Goal: Transaction & Acquisition: Purchase product/service

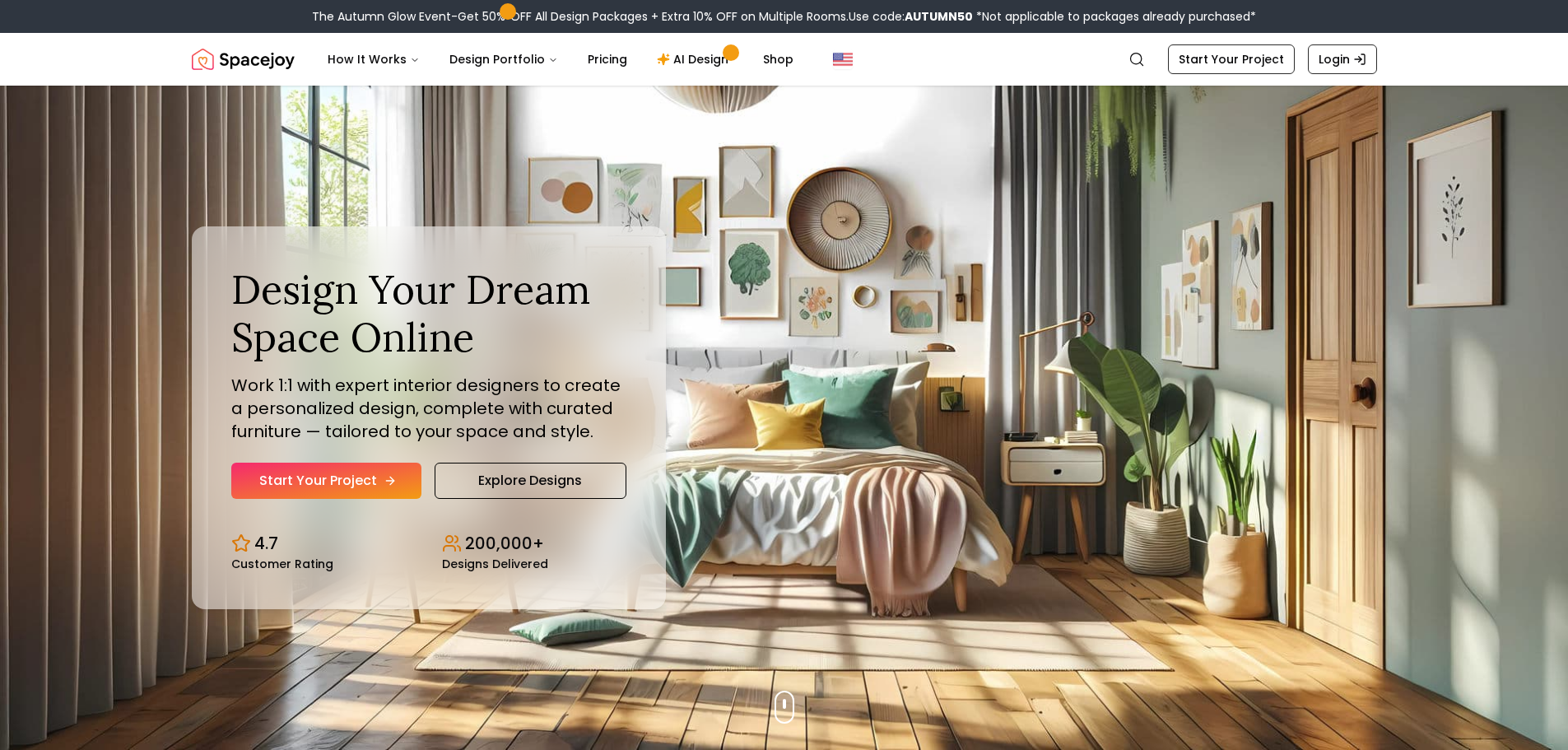
click at [377, 486] on link "Start Your Project" at bounding box center [326, 481] width 190 height 36
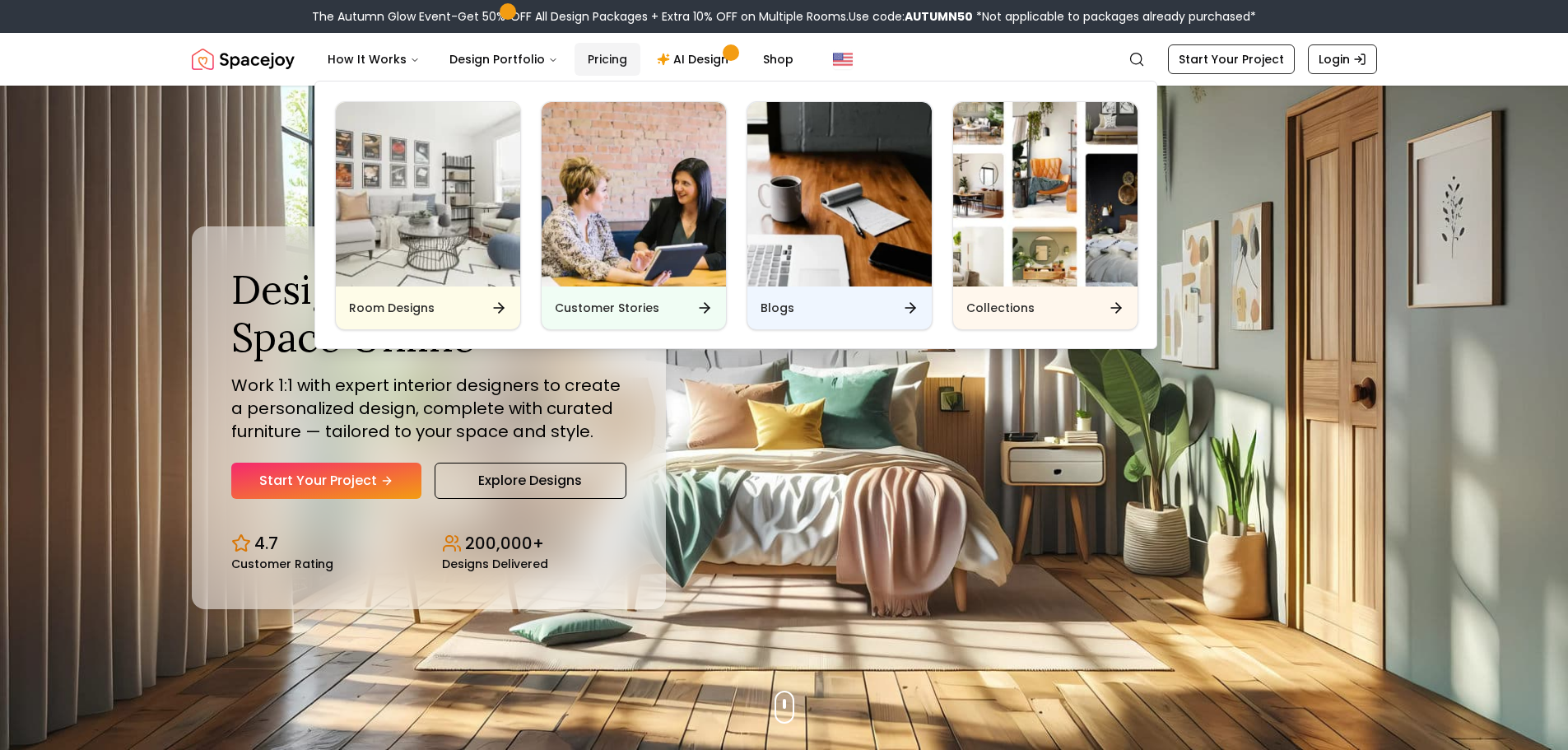
click at [582, 61] on link "Pricing" at bounding box center [607, 59] width 66 height 33
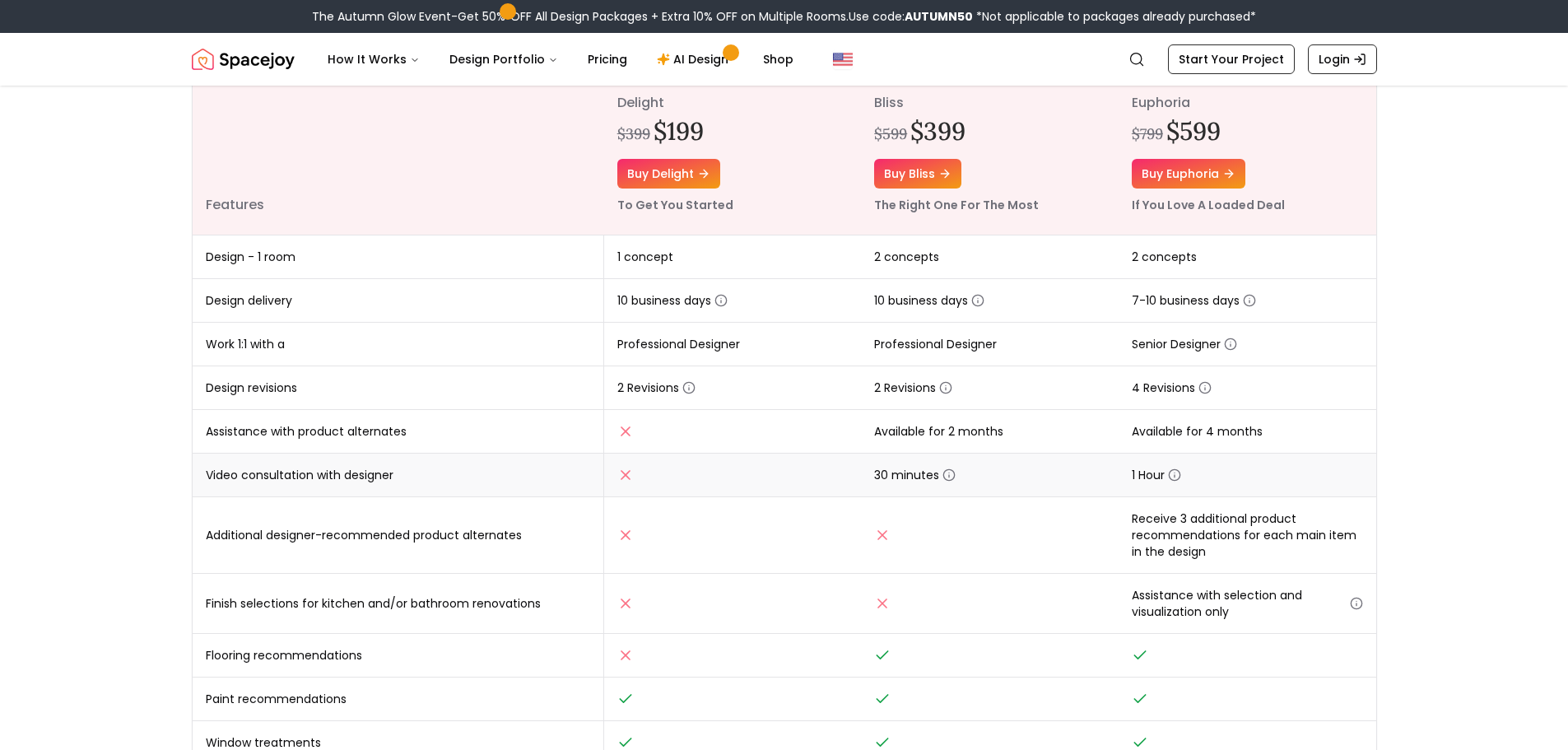
scroll to position [224, 0]
click at [930, 301] on span "10 business days" at bounding box center [928, 299] width 110 height 17
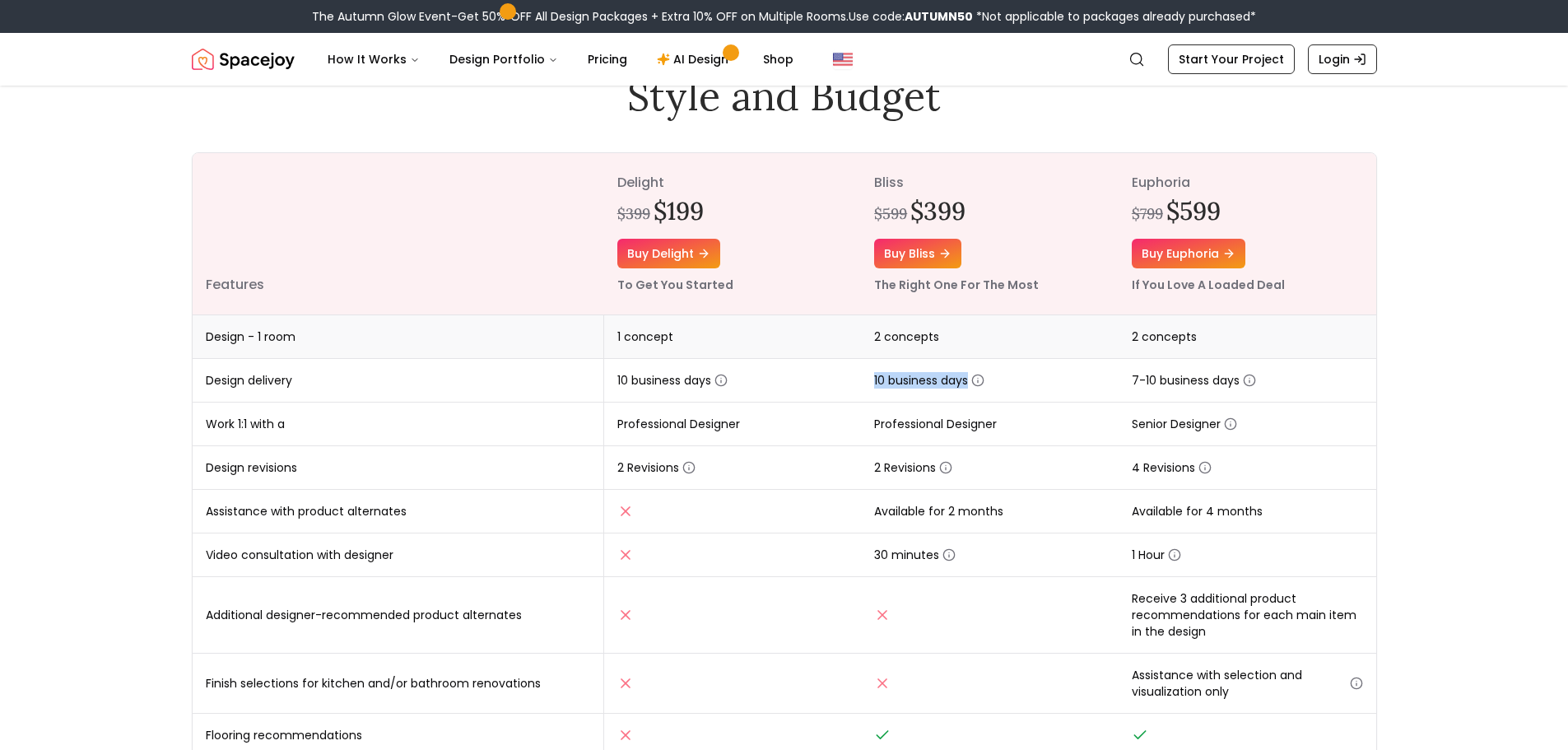
scroll to position [0, 0]
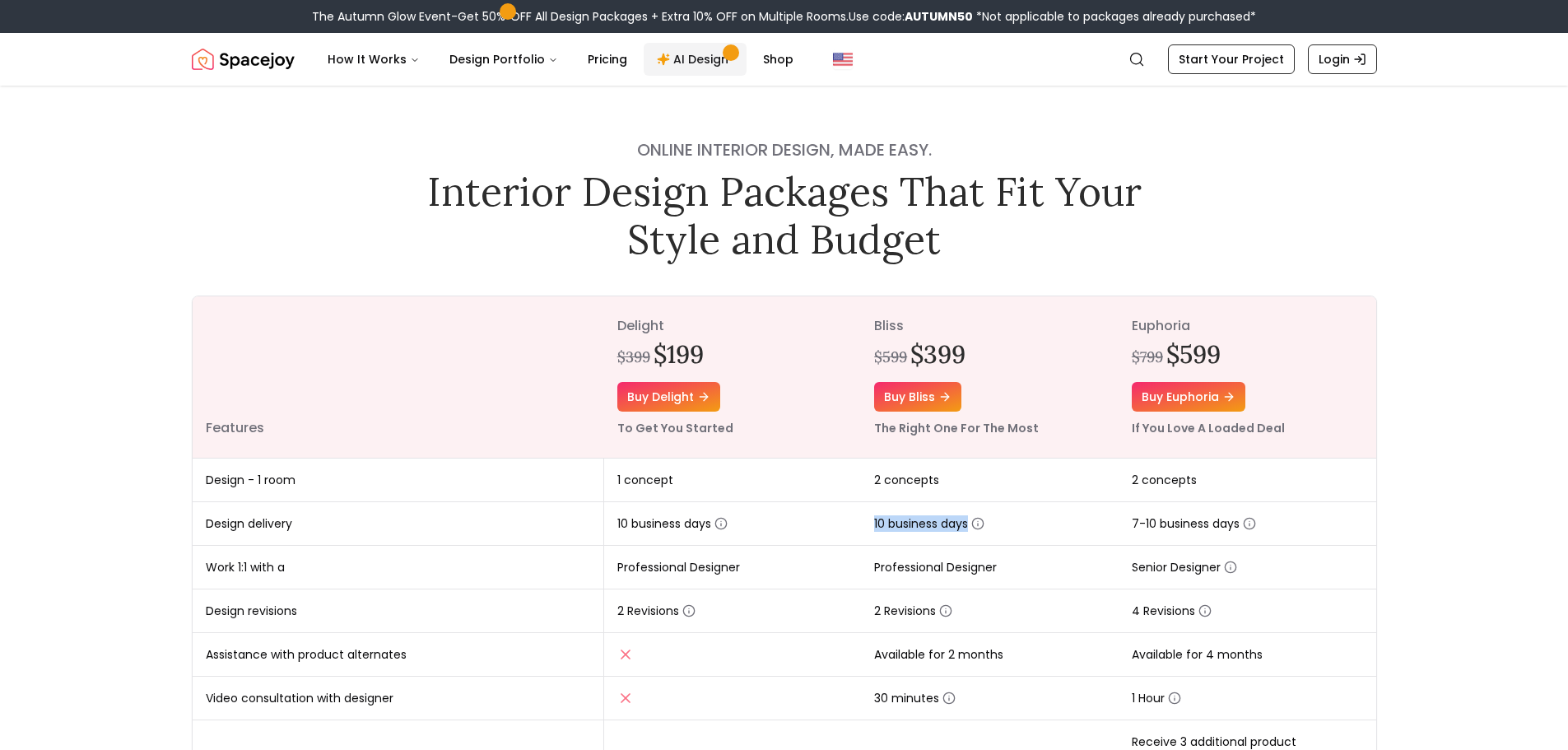
click at [673, 66] on link "AI Design" at bounding box center [695, 59] width 103 height 33
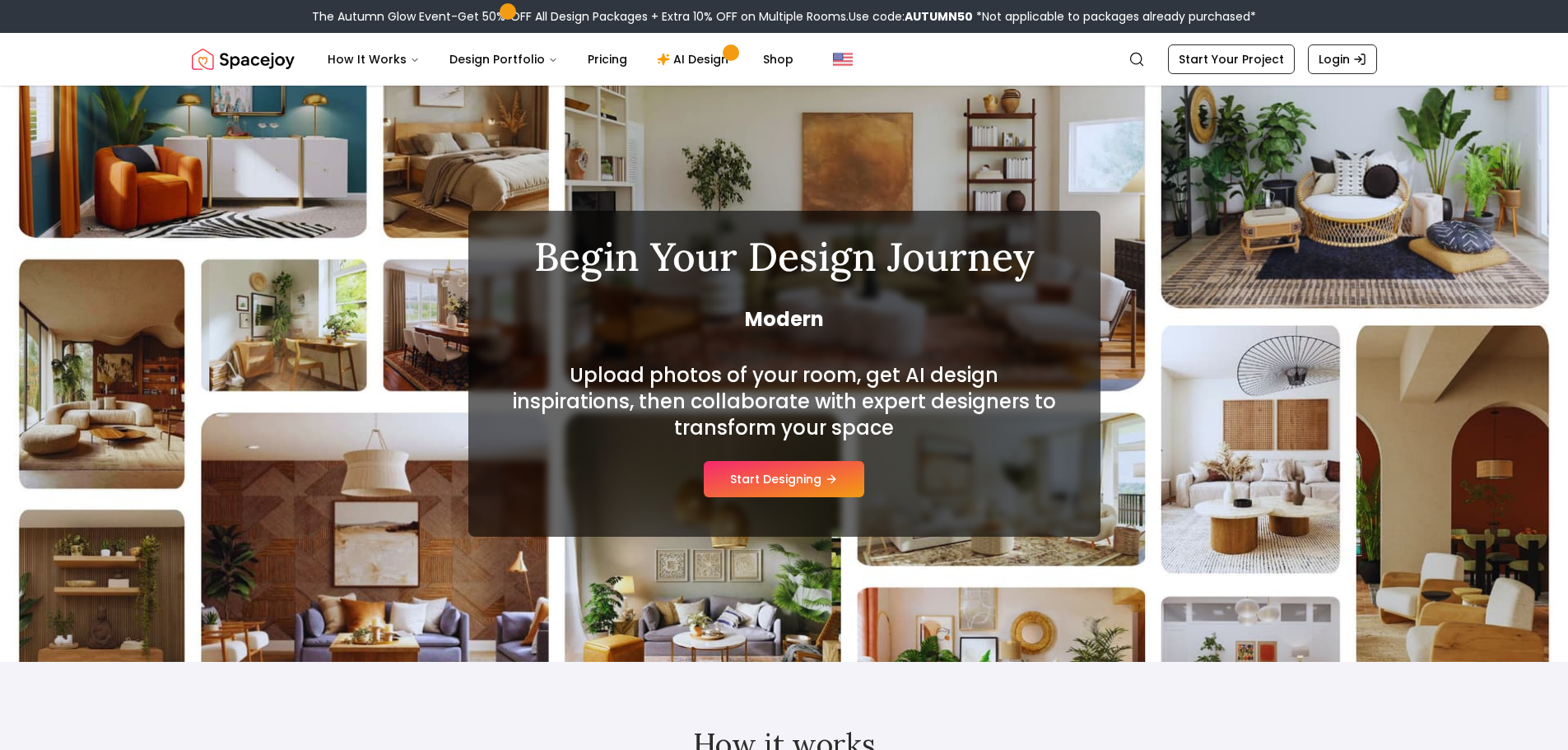
click at [797, 459] on div "Upload photos of your room, get AI design inspirations, then collaborate with e…" at bounding box center [784, 430] width 553 height 135
click at [785, 478] on button "Start Designing" at bounding box center [784, 479] width 161 height 36
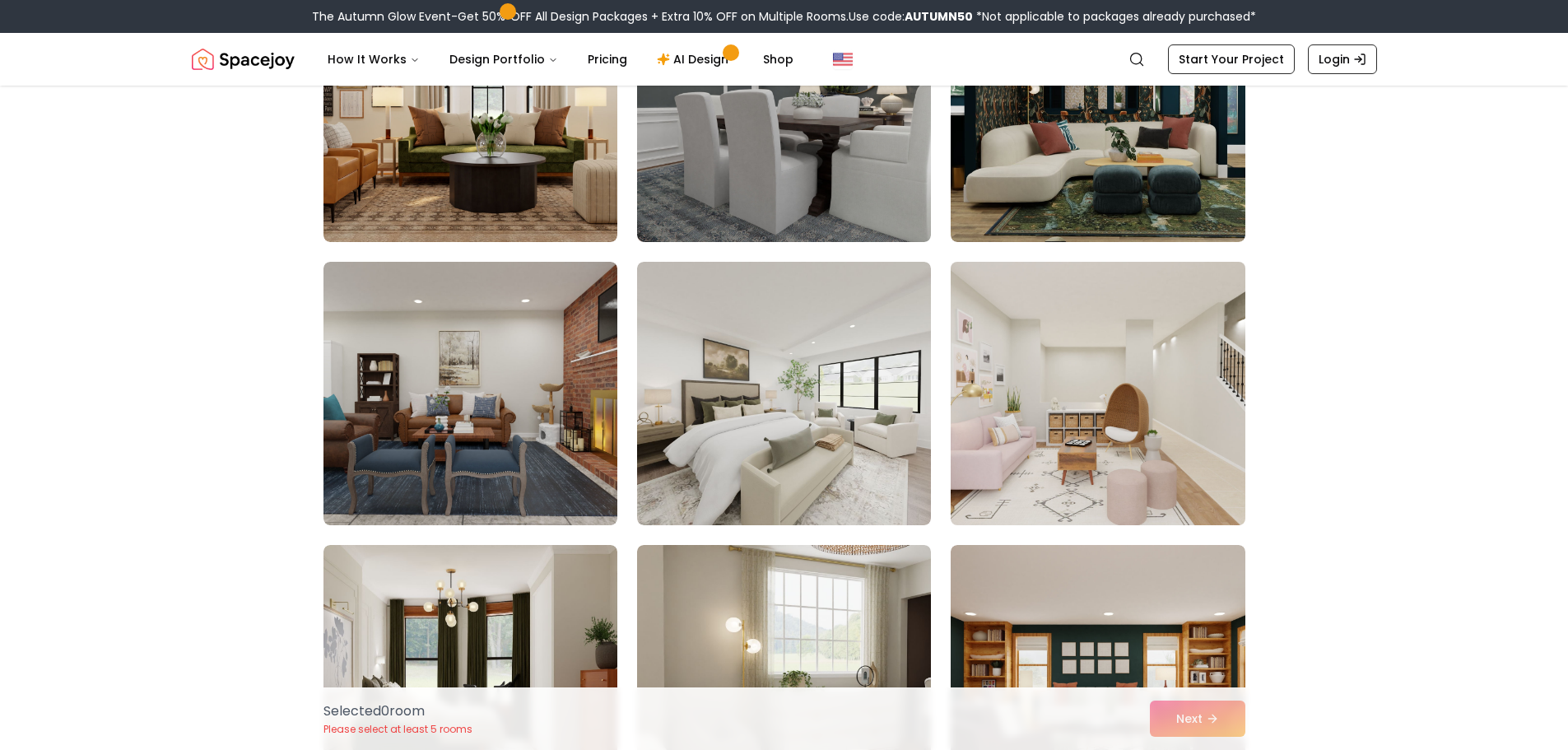
scroll to position [529, 0]
click at [969, 411] on img at bounding box center [1097, 392] width 309 height 276
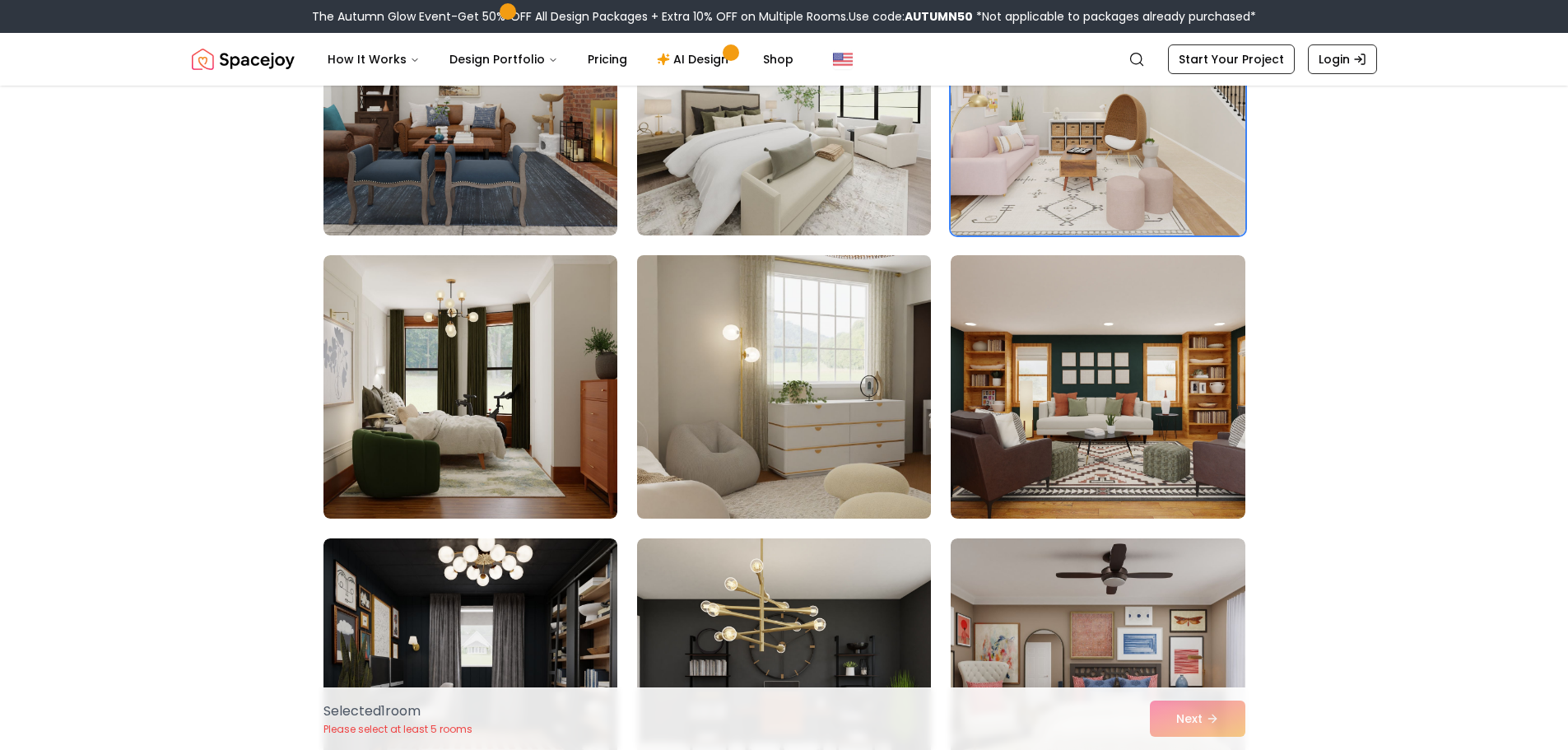
scroll to position [820, 0]
click at [795, 436] on img at bounding box center [784, 385] width 309 height 276
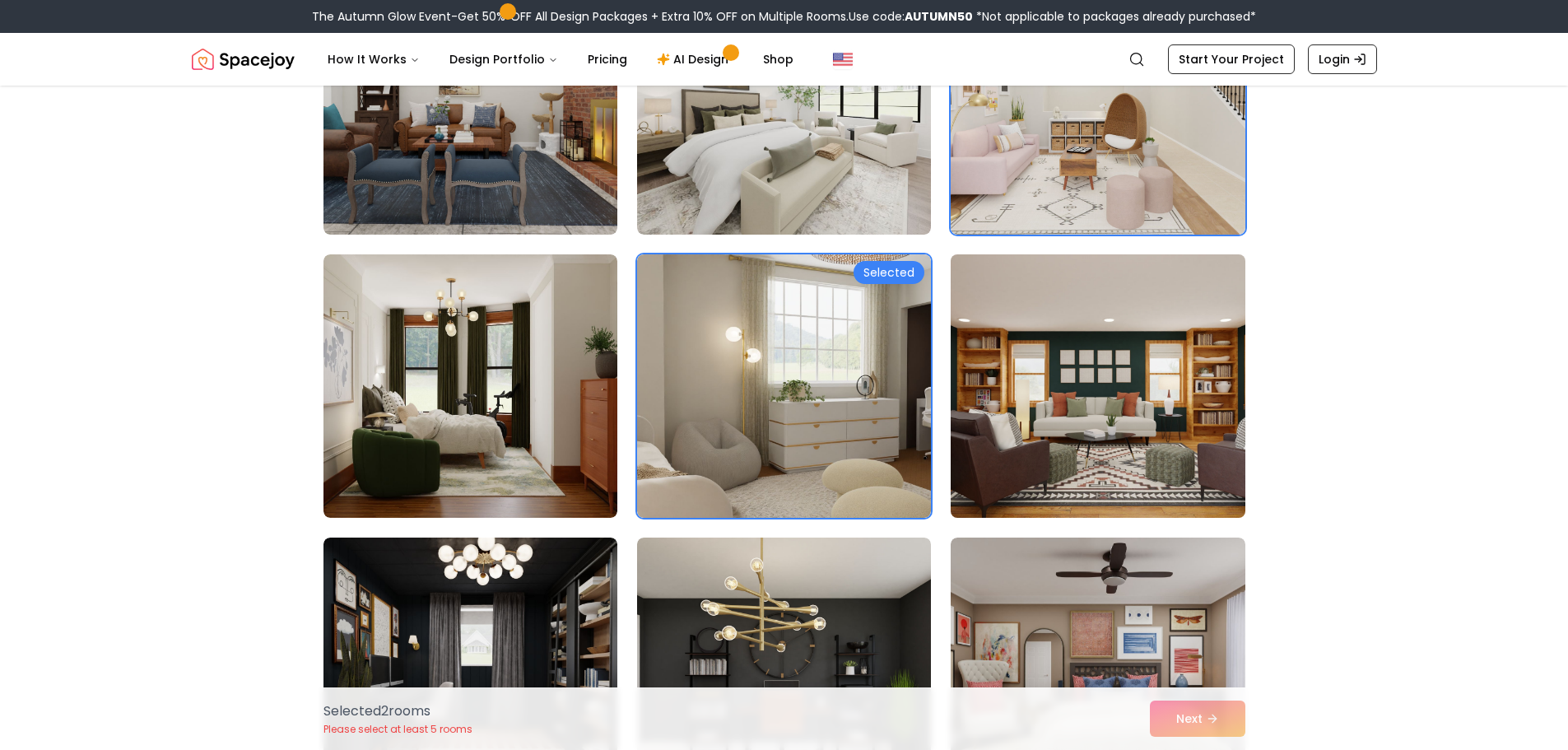
click at [1063, 421] on img at bounding box center [1097, 385] width 309 height 276
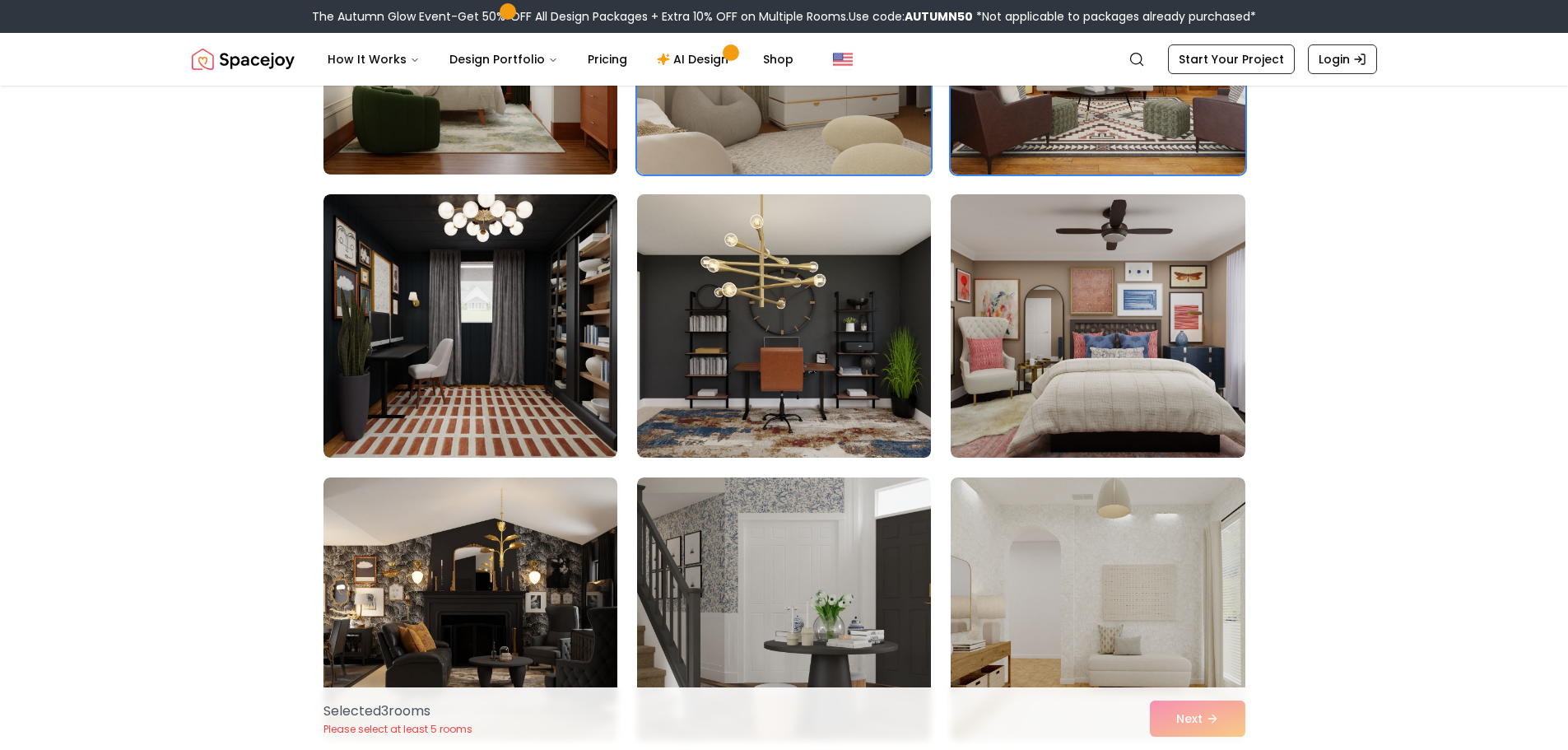
scroll to position [1166, 0]
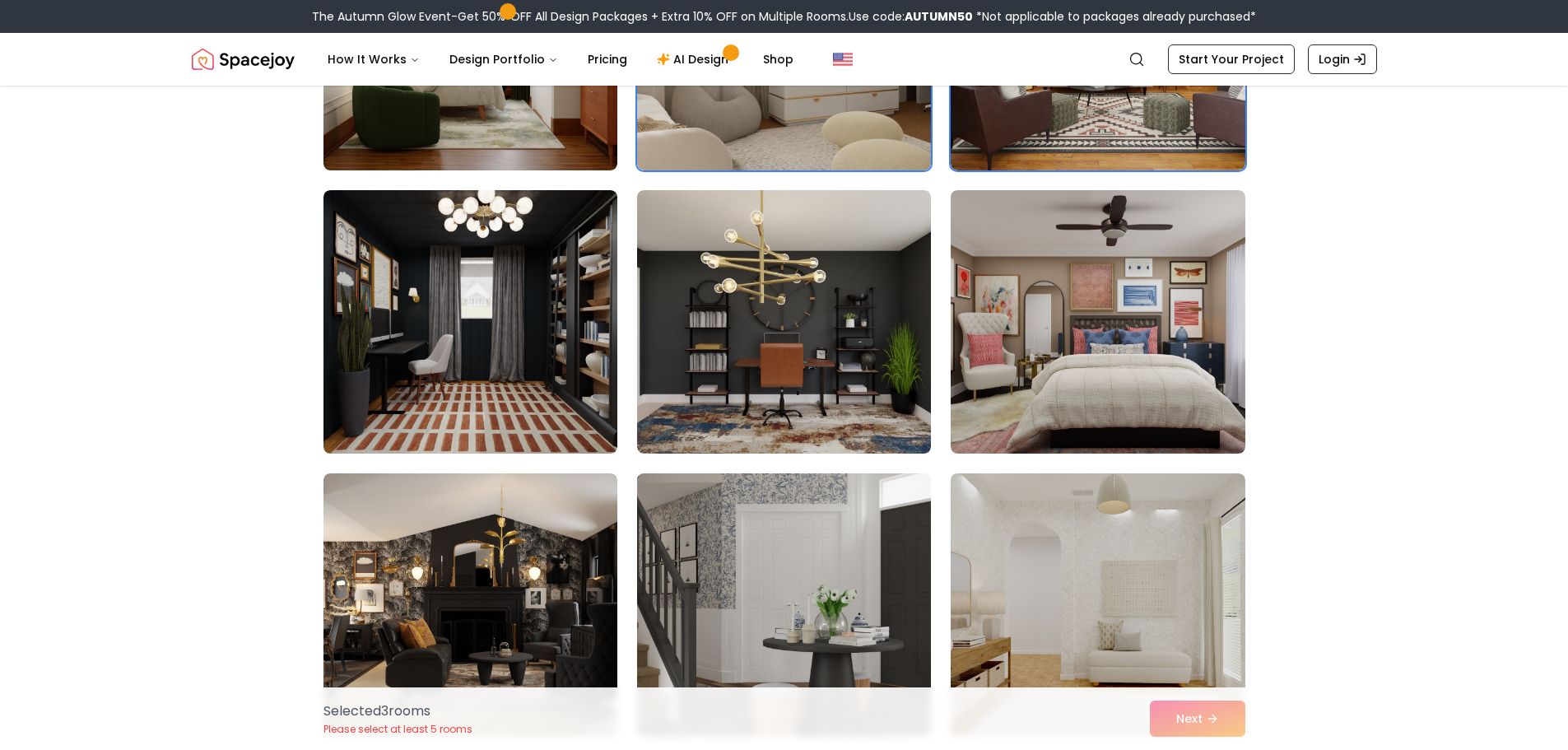
click at [920, 624] on img at bounding box center [784, 605] width 309 height 276
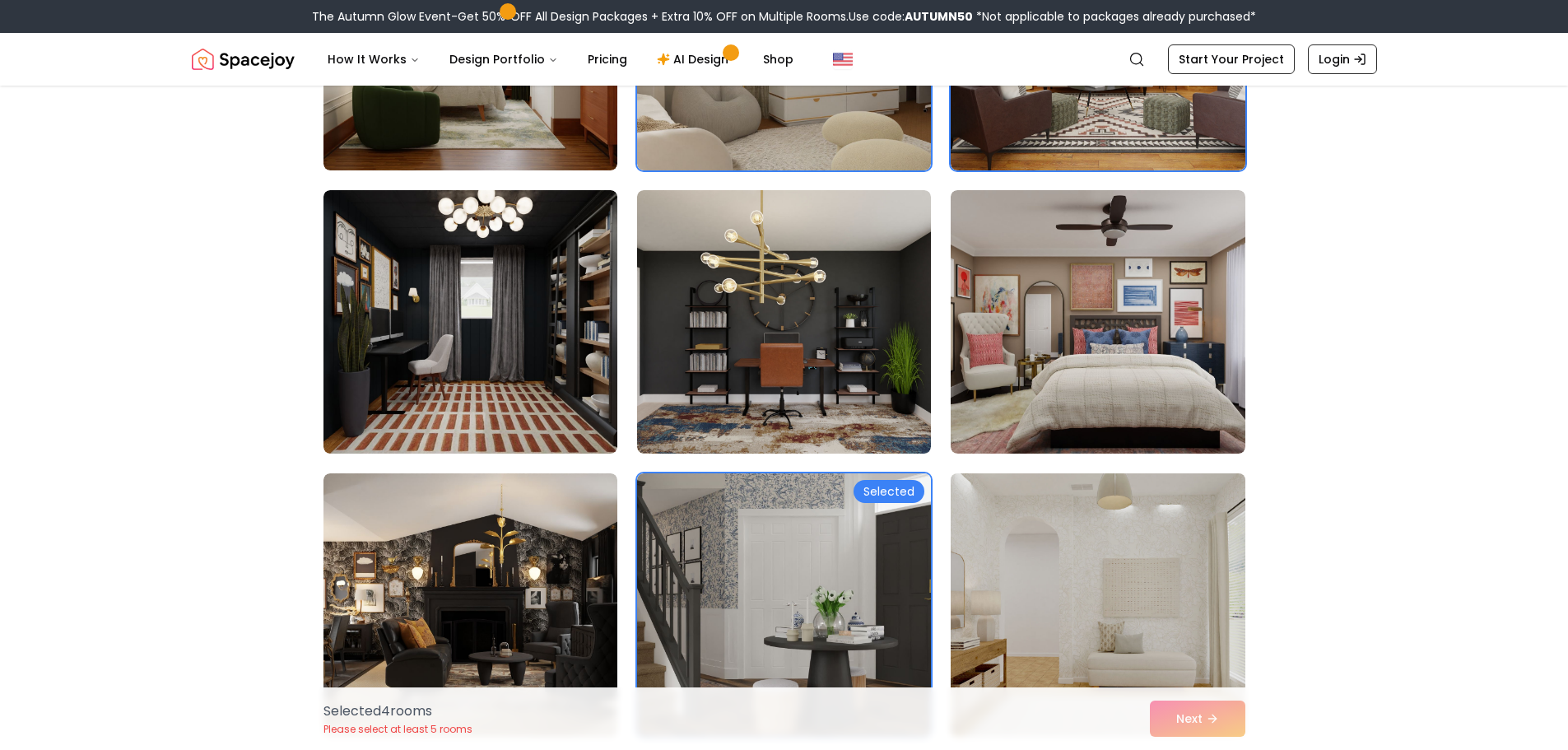
click at [1077, 657] on img at bounding box center [1097, 605] width 309 height 276
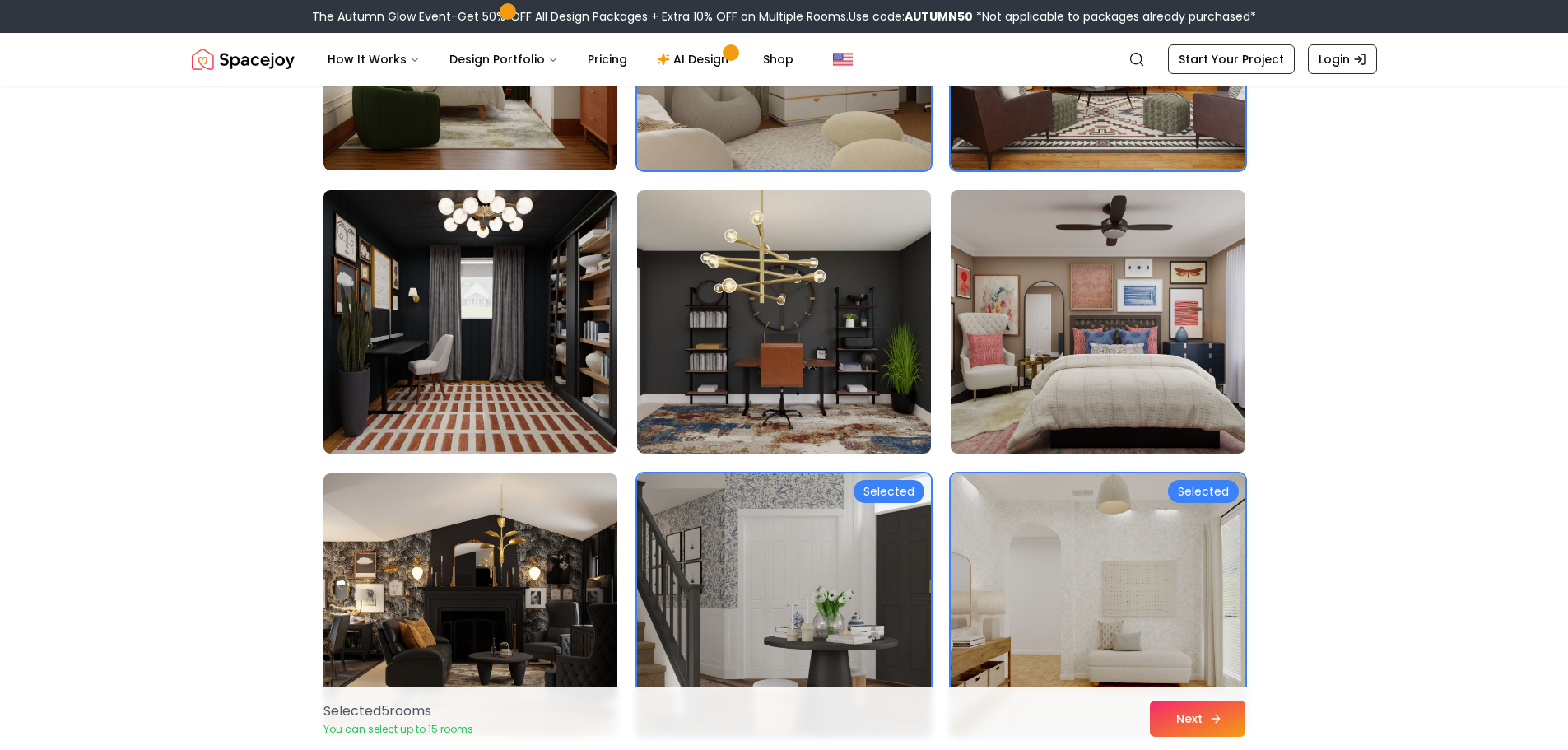
click at [1189, 718] on button "Next" at bounding box center [1198, 718] width 95 height 36
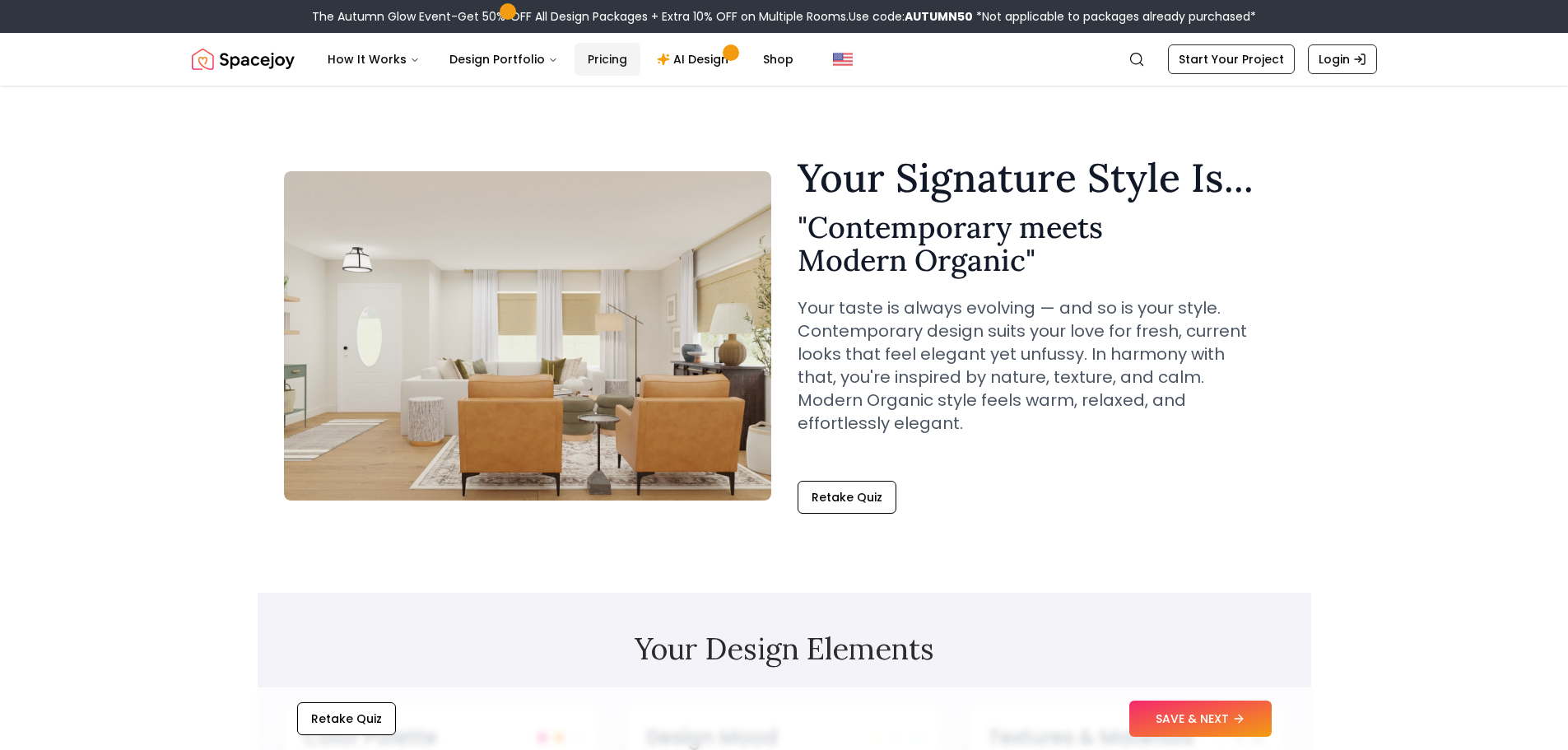
click at [578, 59] on link "Pricing" at bounding box center [607, 59] width 66 height 33
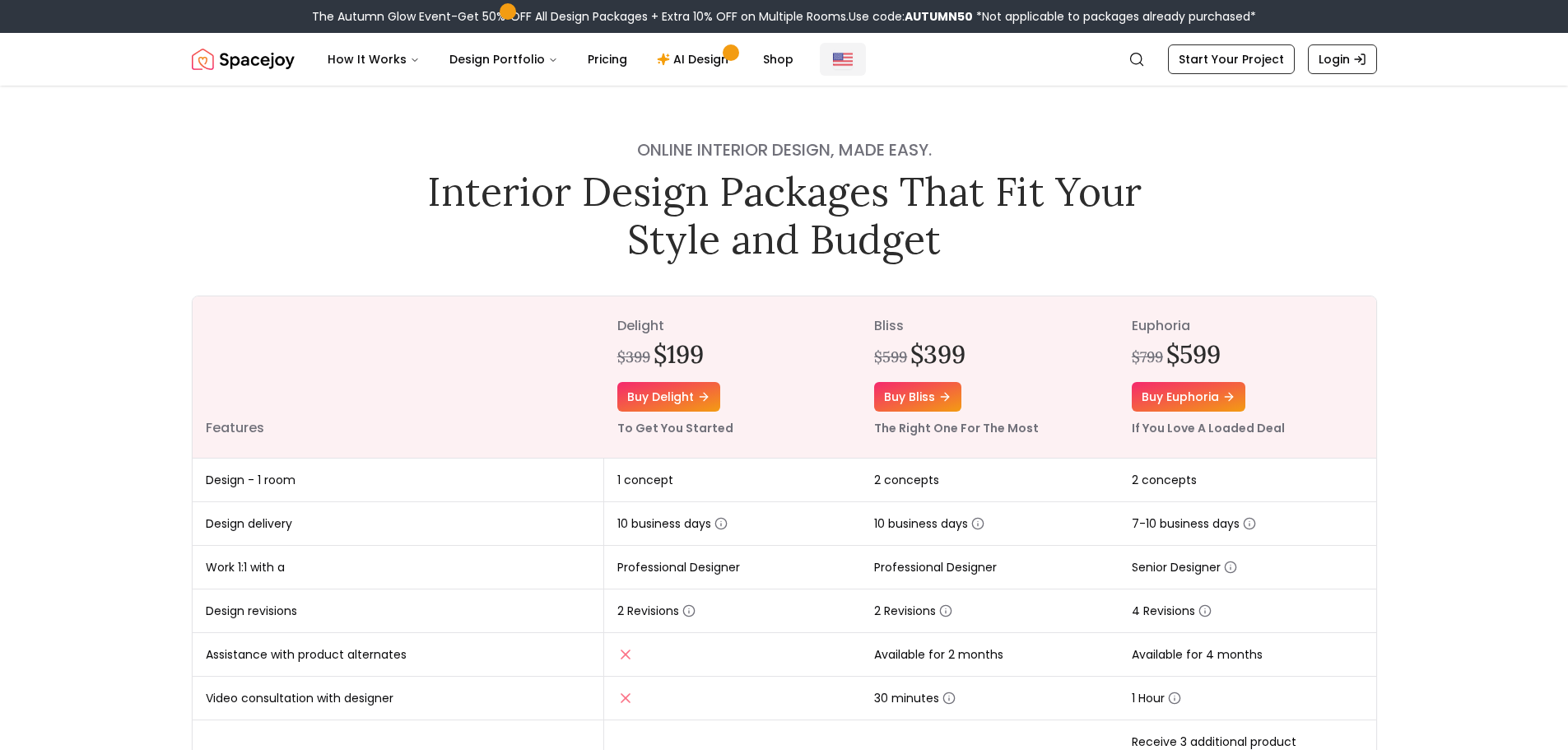
click at [833, 50] on img "Global" at bounding box center [843, 60] width 20 height 20
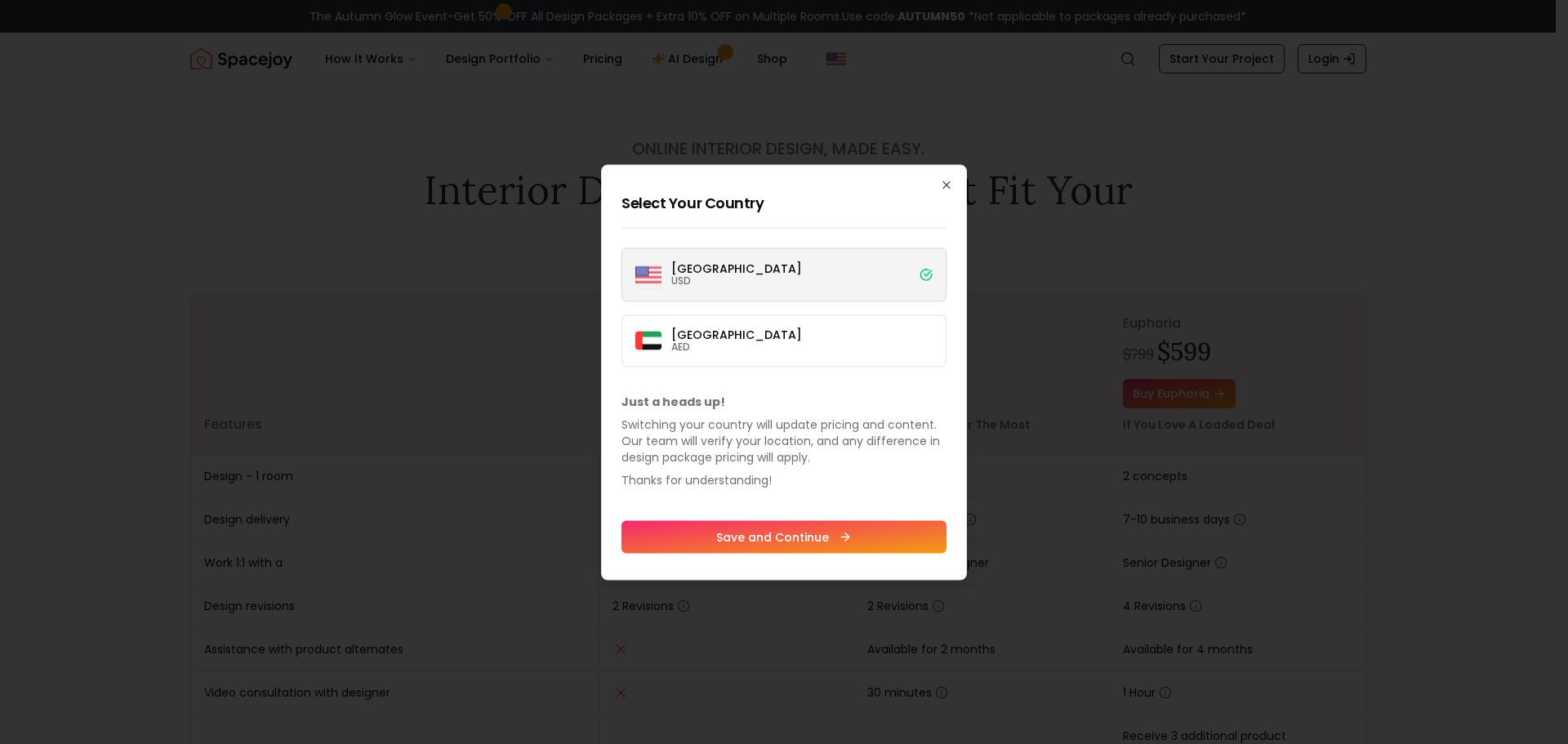
click at [899, 178] on div "Select Your Country United States USD Dubai AED Just a heads up! Switching your…" at bounding box center [784, 372] width 366 height 416
click at [851, 237] on div "Select Your Country United States USD Dubai AED Just a heads up! Switching your…" at bounding box center [784, 372] width 366 height 416
click at [821, 317] on label "Dubai AED" at bounding box center [784, 340] width 325 height 52
click at [0, 0] on button "Dubai AED" at bounding box center [0, 0] width 0 height 0
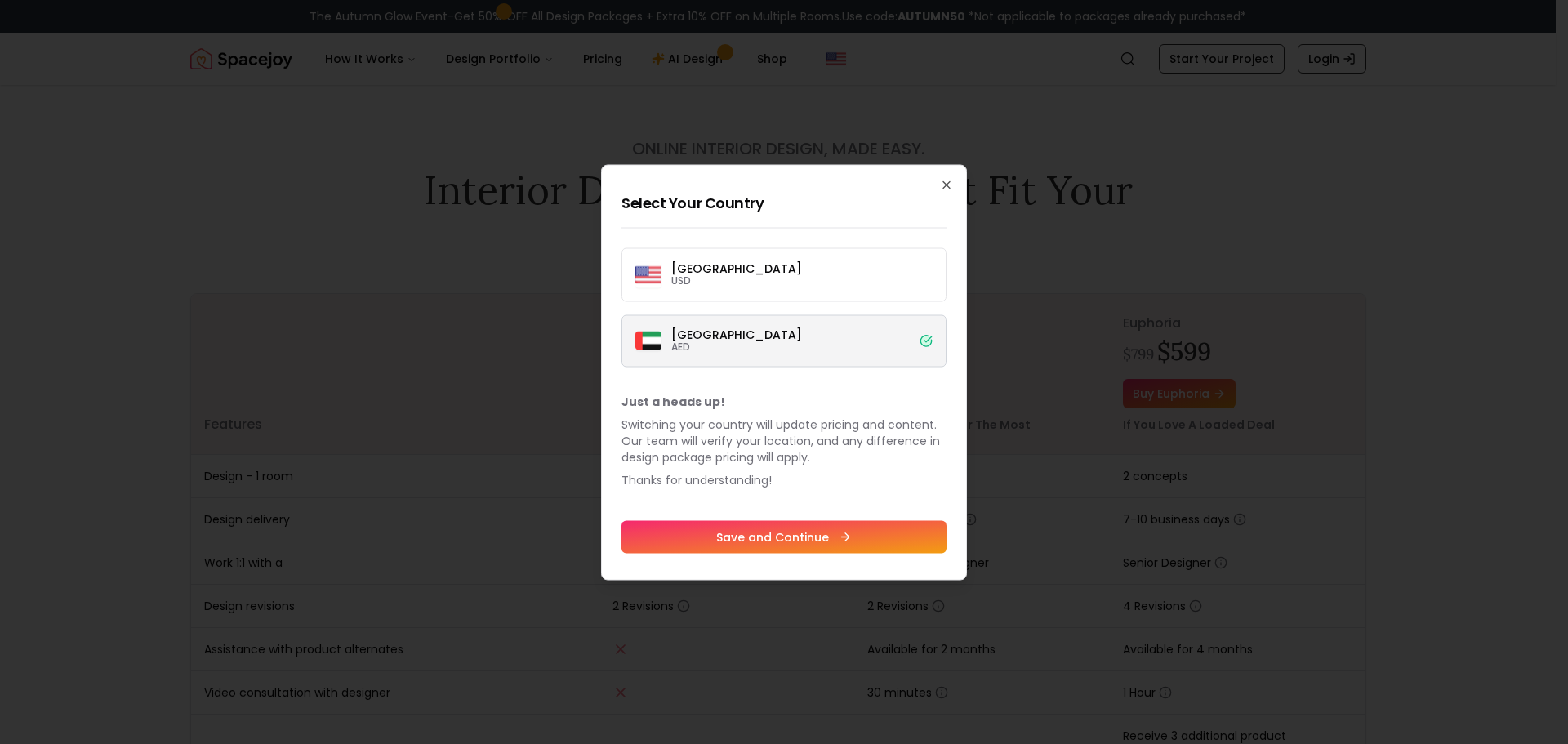
click at [806, 322] on label "Dubai AED" at bounding box center [784, 340] width 325 height 52
click at [0, 0] on button "Dubai AED" at bounding box center [0, 0] width 0 height 0
click at [804, 243] on div "Select Your Country United States USD Dubai AED Just a heads up! Switching your…" at bounding box center [784, 372] width 366 height 416
click at [789, 281] on label "United States USD" at bounding box center [784, 274] width 325 height 54
click at [0, 0] on button "United States USD" at bounding box center [0, 0] width 0 height 0
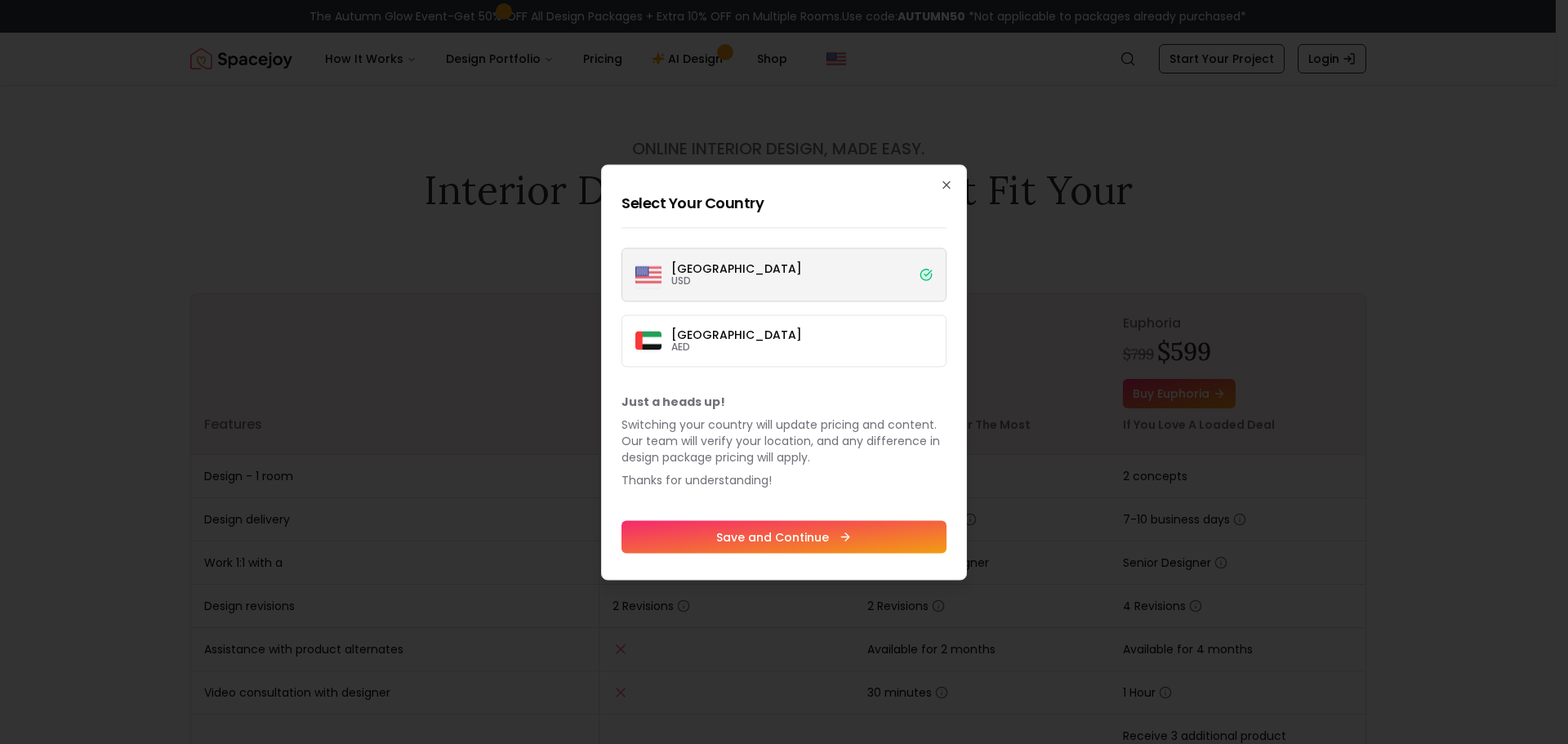
click at [624, 283] on label "United States USD" at bounding box center [784, 274] width 325 height 54
click at [0, 0] on button "United States USD" at bounding box center [0, 0] width 0 height 0
